Goal: Task Accomplishment & Management: Manage account settings

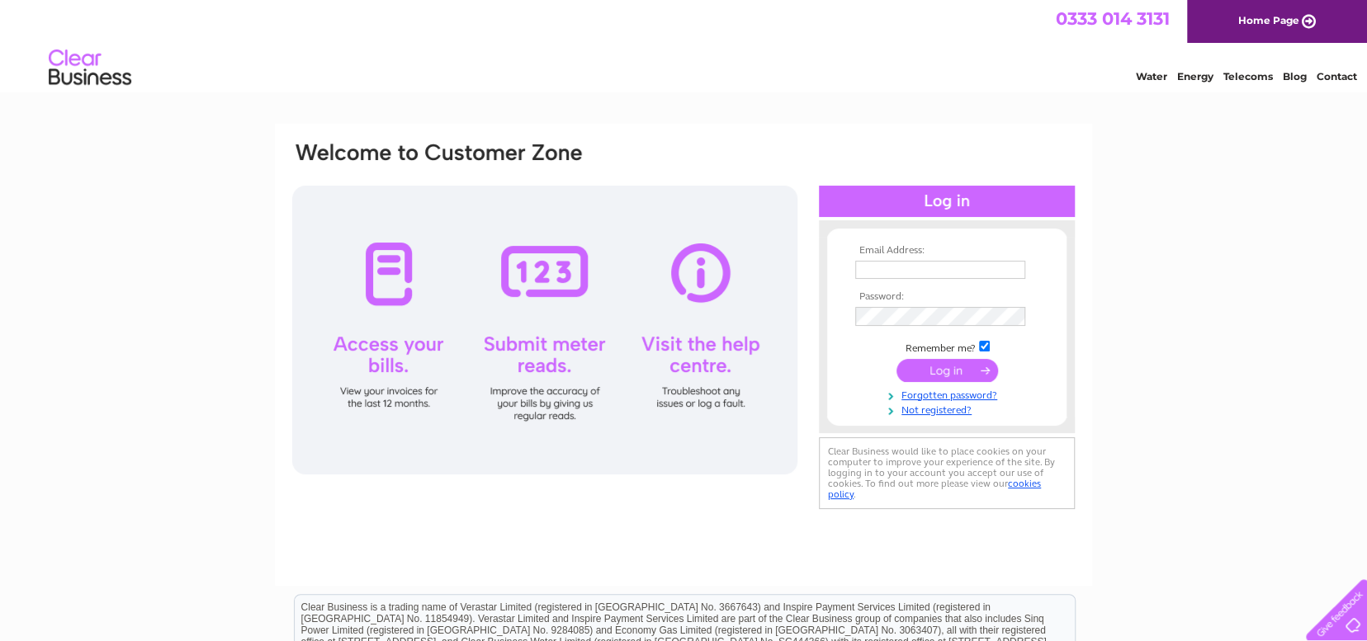
click at [875, 268] on input "text" at bounding box center [940, 270] width 170 height 18
type input "nigelcorby61@gmail.com"
click at [958, 371] on input "submit" at bounding box center [948, 370] width 102 height 23
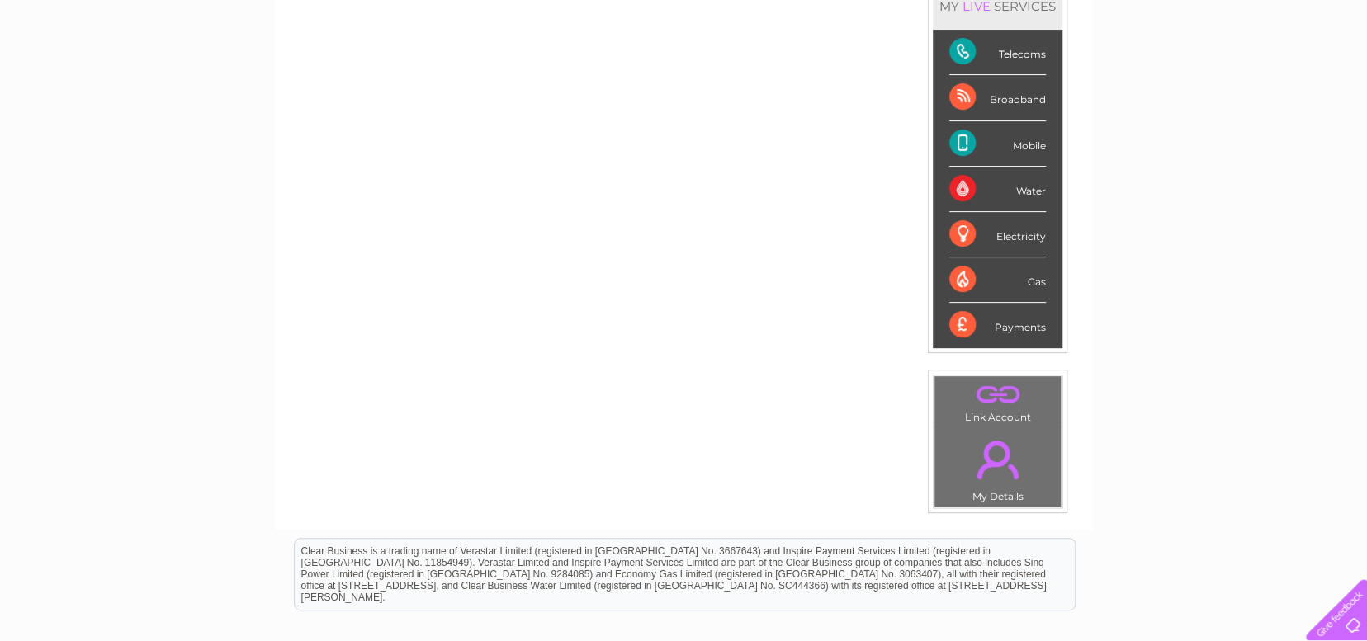
scroll to position [83, 0]
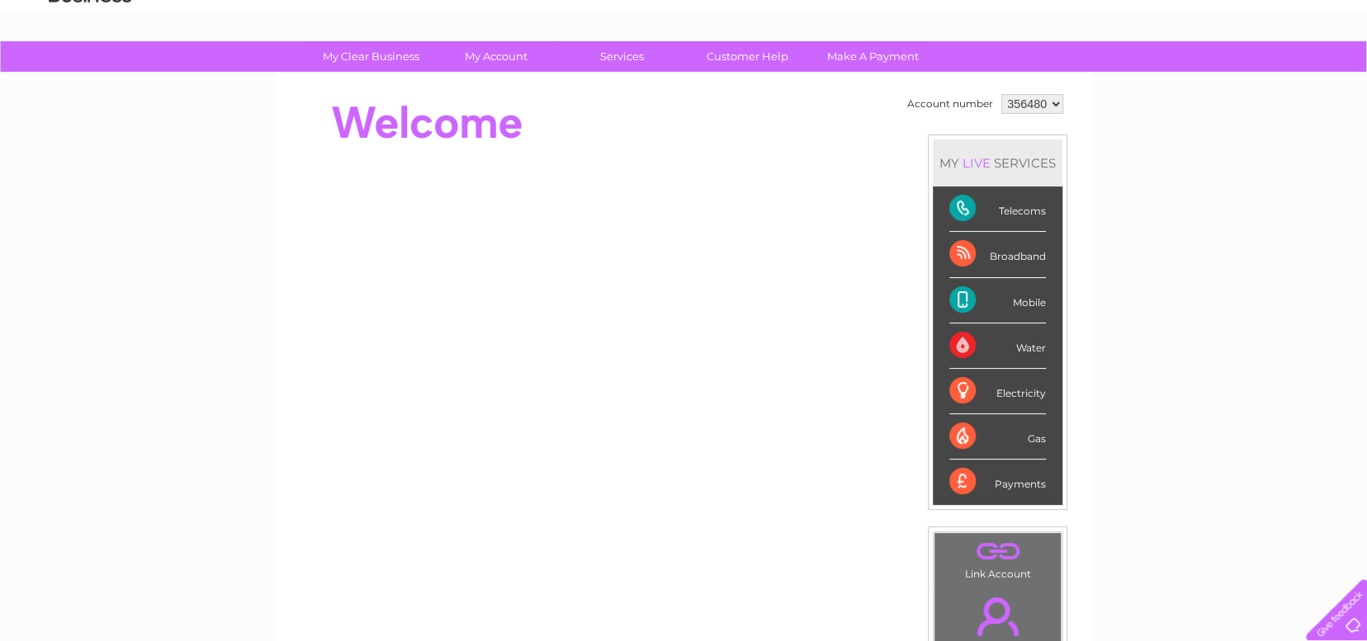
click at [958, 485] on div "Payments" at bounding box center [997, 482] width 97 height 45
click at [1004, 485] on div "Payments" at bounding box center [997, 482] width 97 height 45
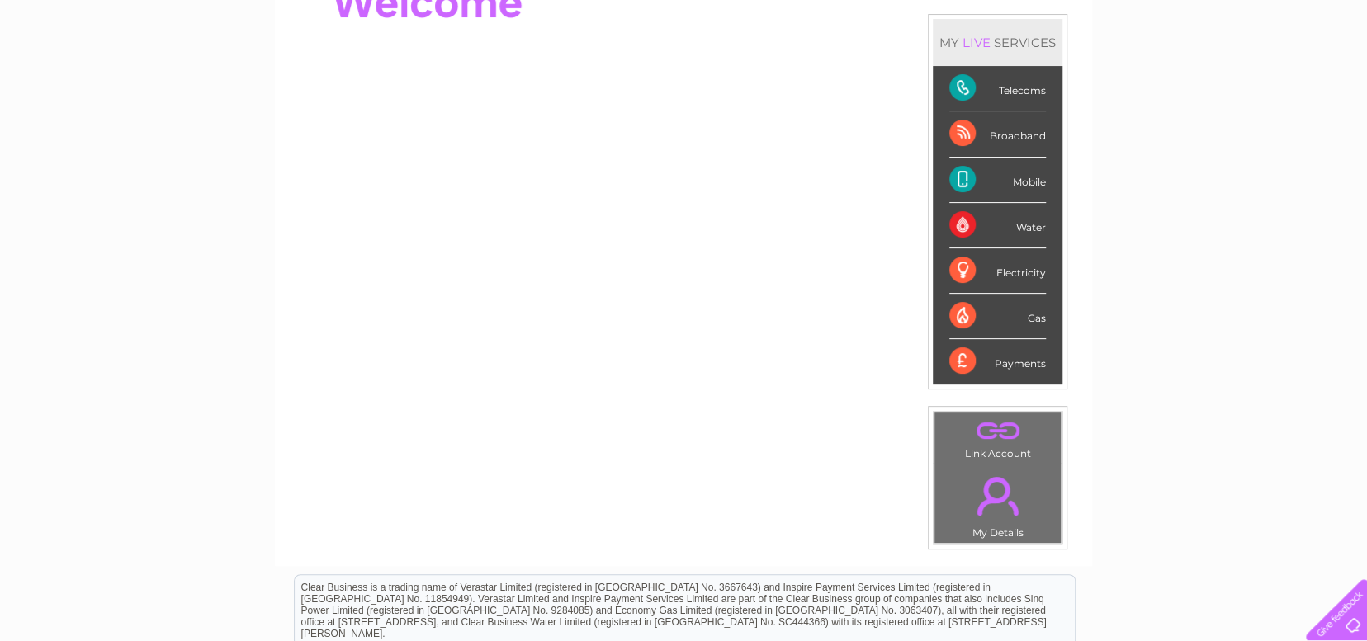
scroll to position [248, 0]
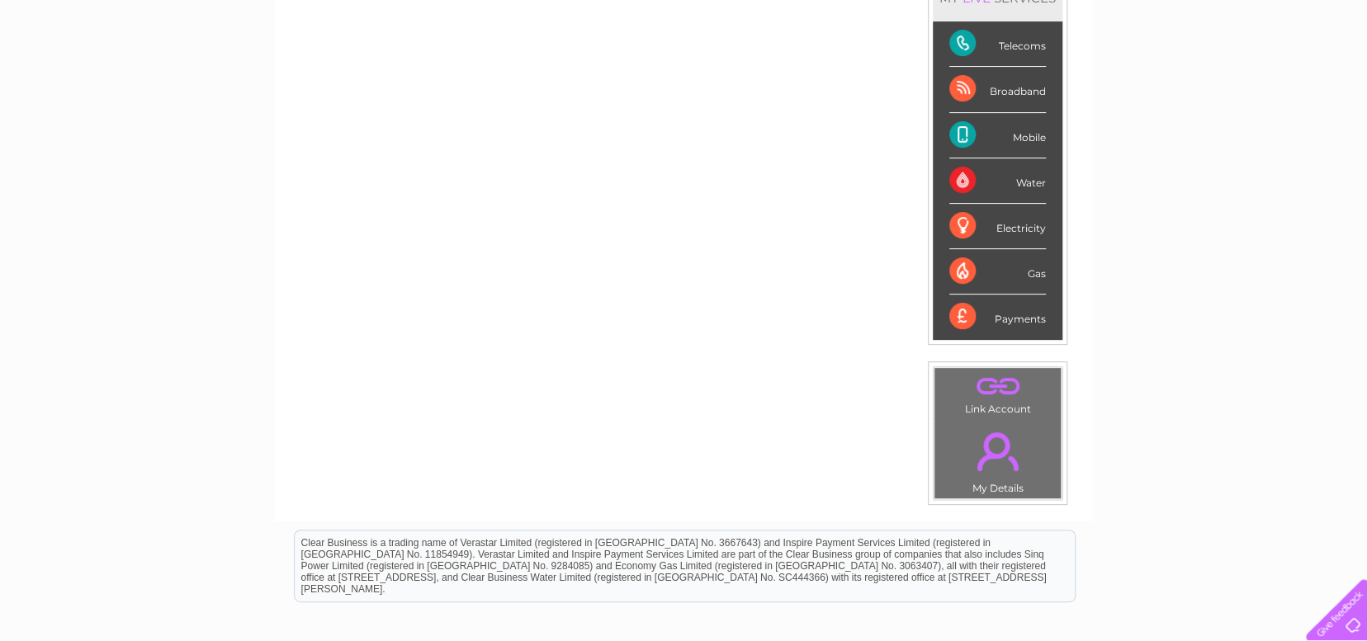
click at [991, 452] on link "." at bounding box center [998, 452] width 118 height 58
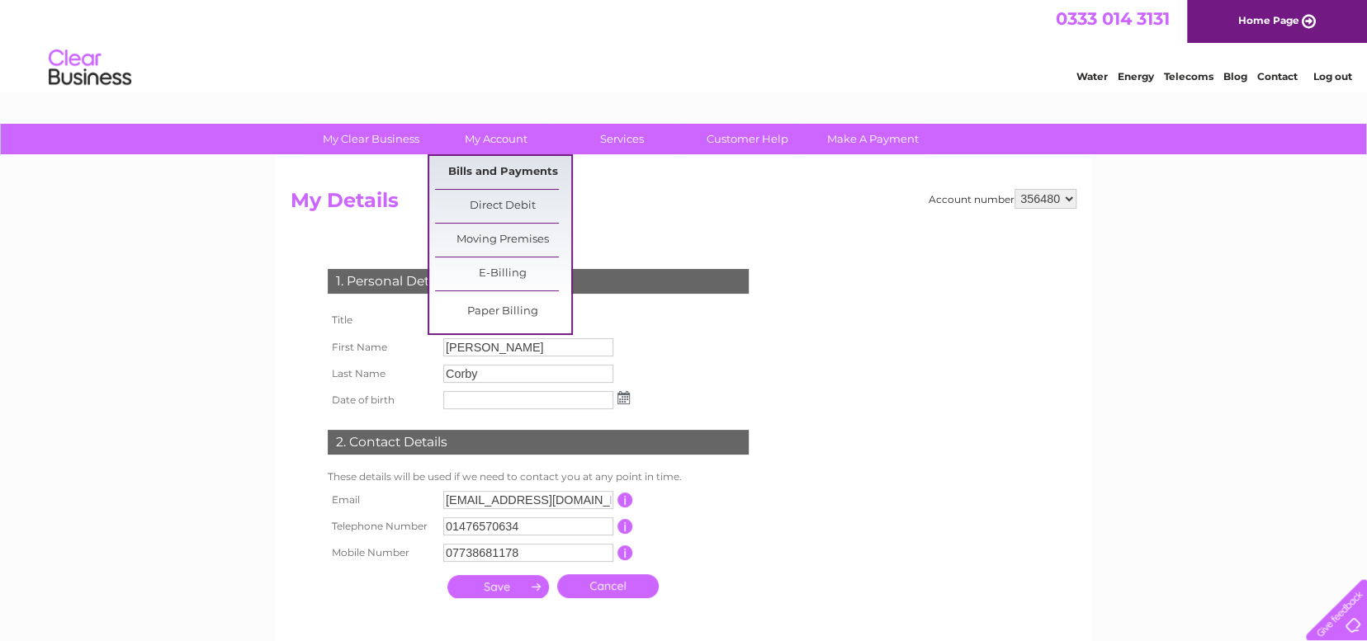
click at [499, 168] on link "Bills and Payments" at bounding box center [503, 172] width 136 height 33
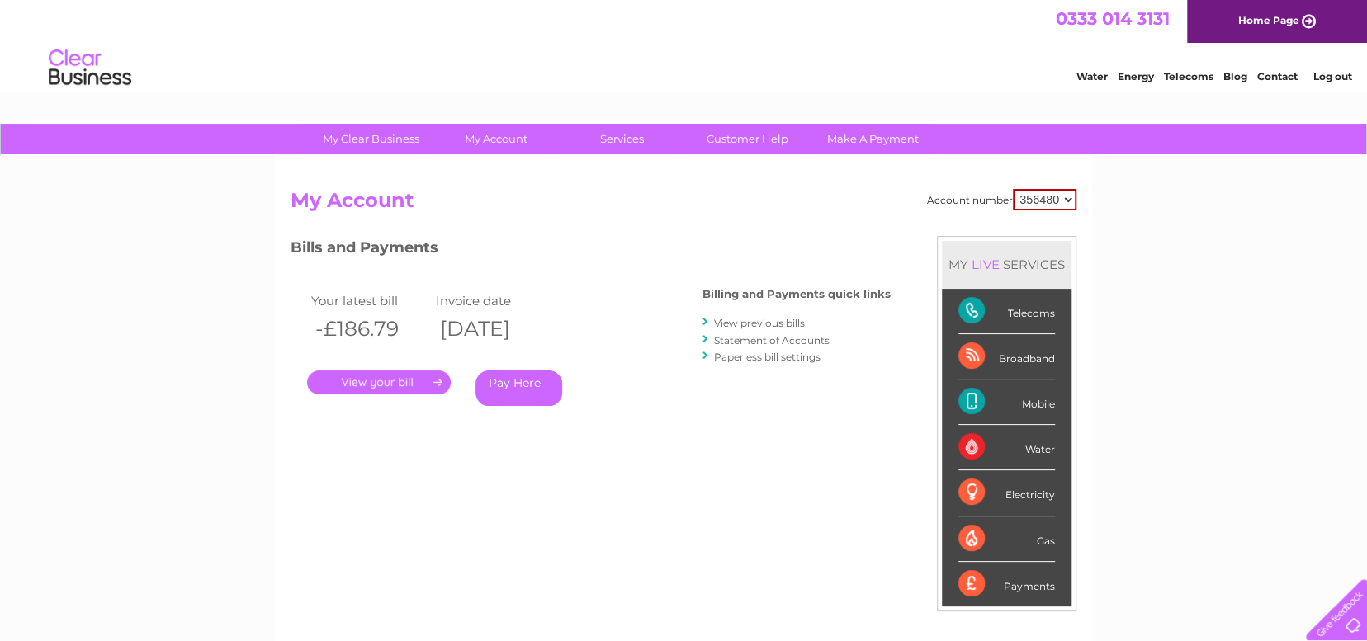
click at [407, 380] on link "." at bounding box center [379, 383] width 144 height 24
